Goal: Transaction & Acquisition: Purchase product/service

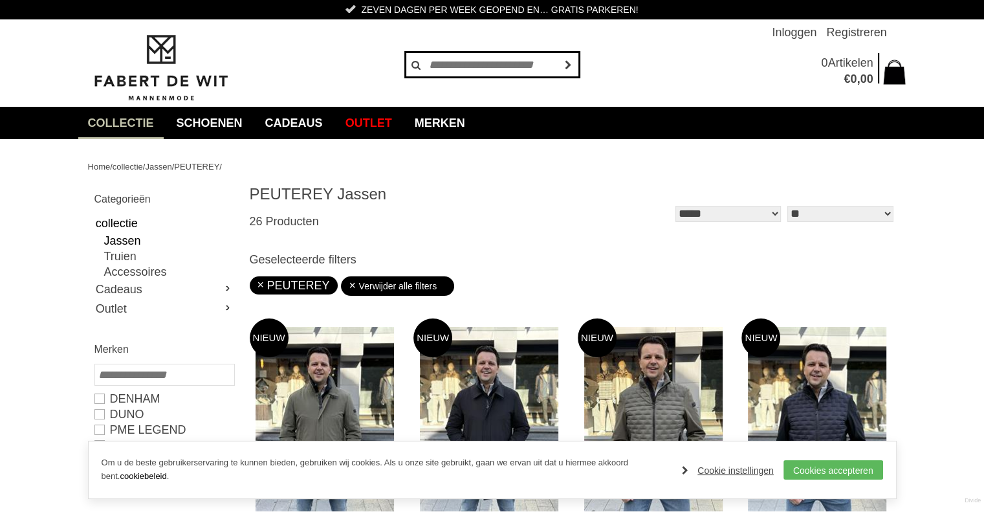
paste input "*******"
type input "*******"
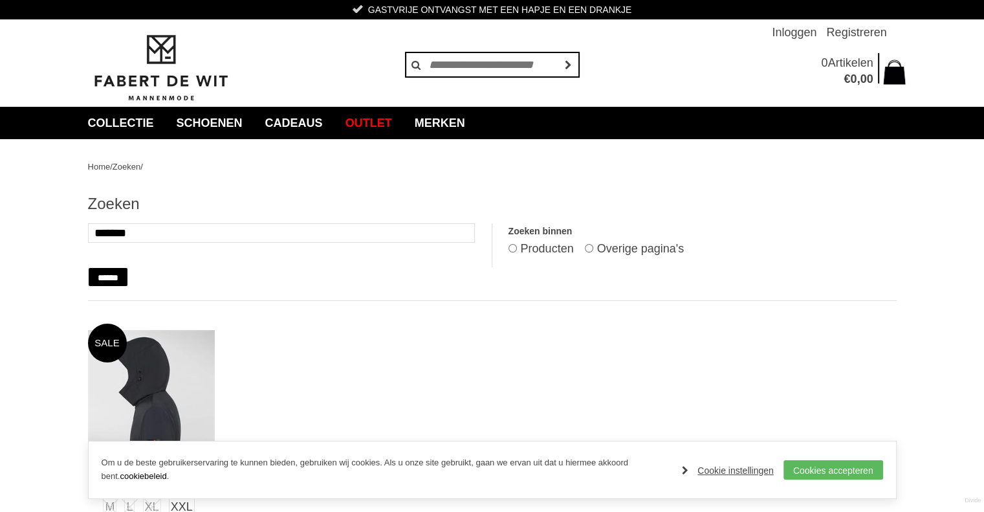
click at [176, 367] on img at bounding box center [151, 406] width 127 height 152
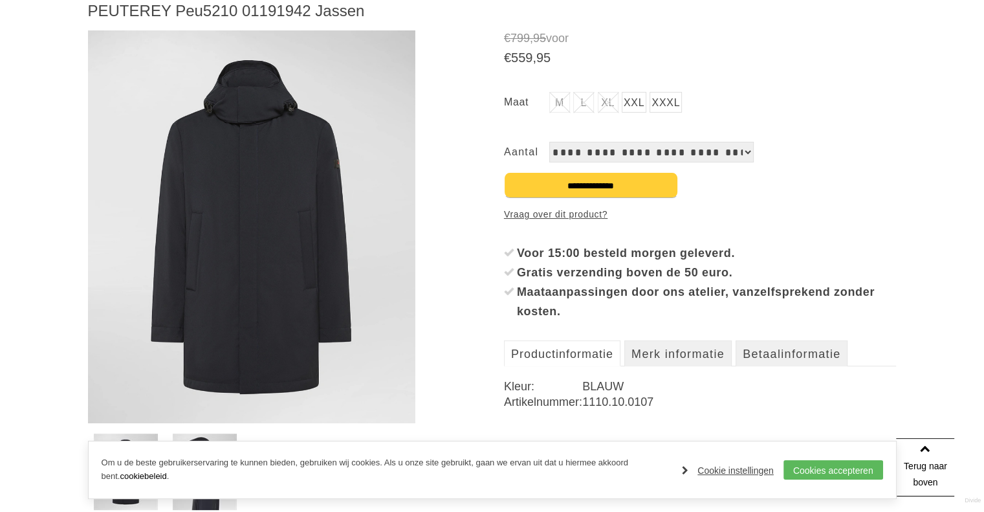
scroll to position [176, 0]
